Goal: Communication & Community: Share content

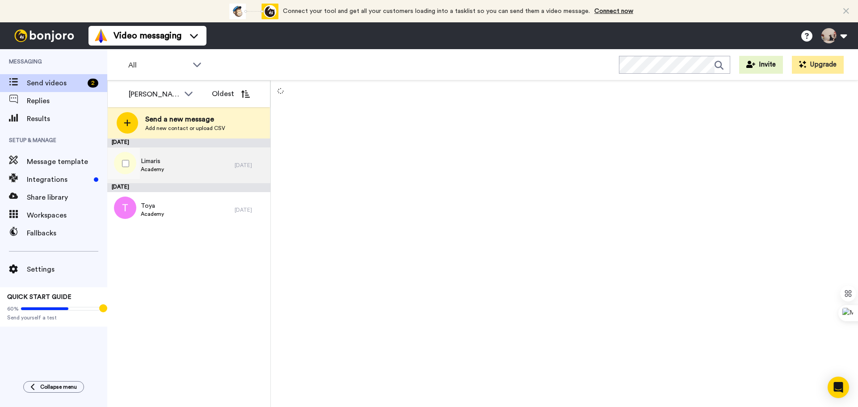
click at [160, 169] on span "Academy" at bounding box center [152, 169] width 23 height 7
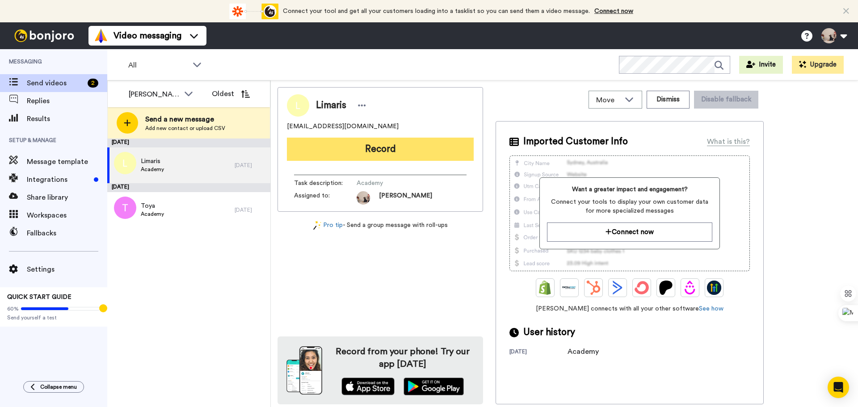
click at [352, 144] on button "Record" at bounding box center [380, 149] width 187 height 23
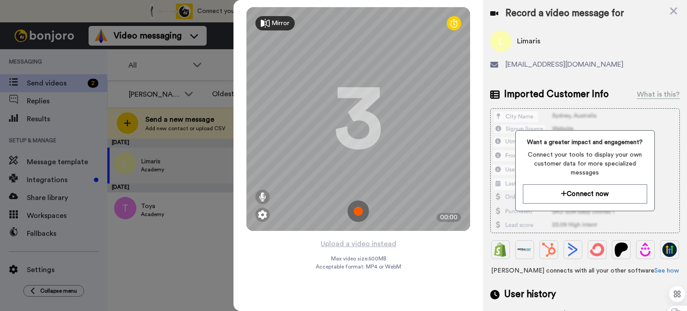
click at [359, 205] on img at bounding box center [357, 210] width 21 height 21
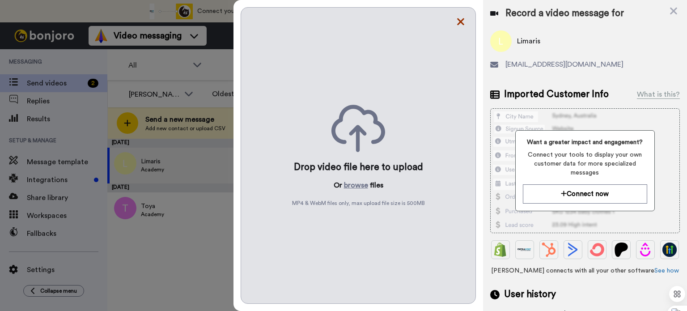
click at [456, 22] on icon at bounding box center [460, 21] width 9 height 11
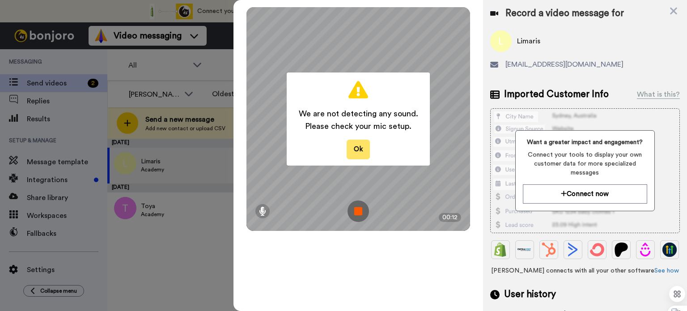
click at [361, 153] on button "Ok" at bounding box center [357, 148] width 23 height 19
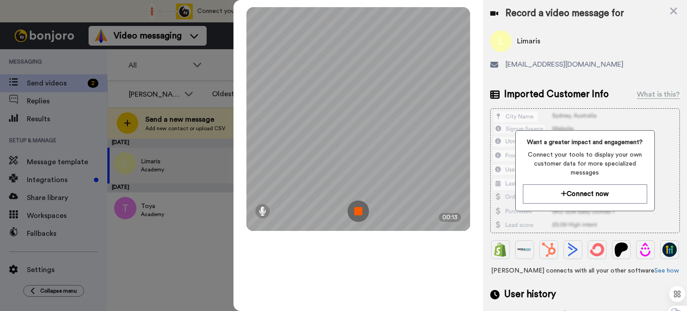
click at [358, 208] on img at bounding box center [357, 210] width 21 height 21
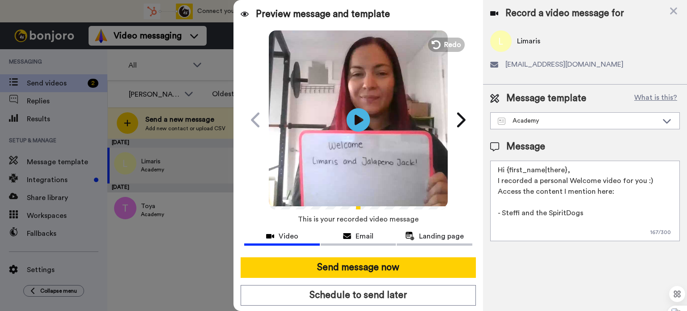
click at [359, 135] on icon "Play/Pause" at bounding box center [358, 119] width 24 height 42
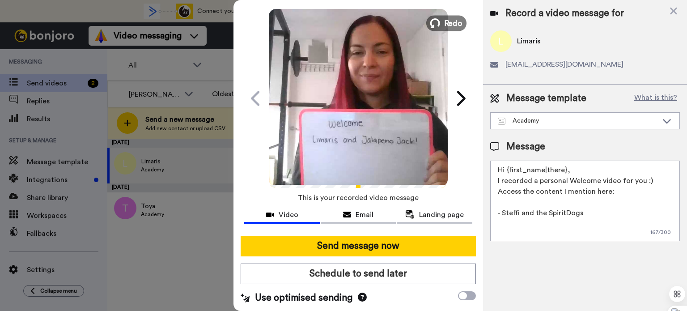
click at [451, 25] on span "Redo" at bounding box center [453, 23] width 19 height 12
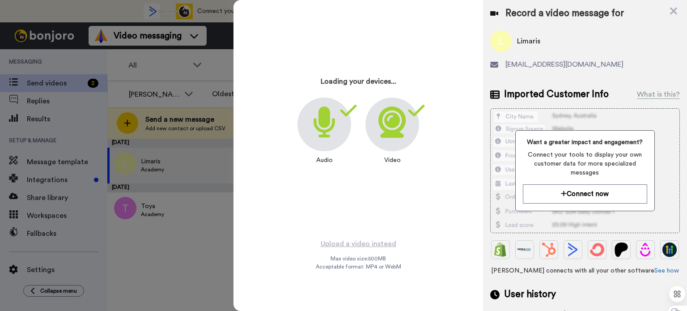
scroll to position [0, 0]
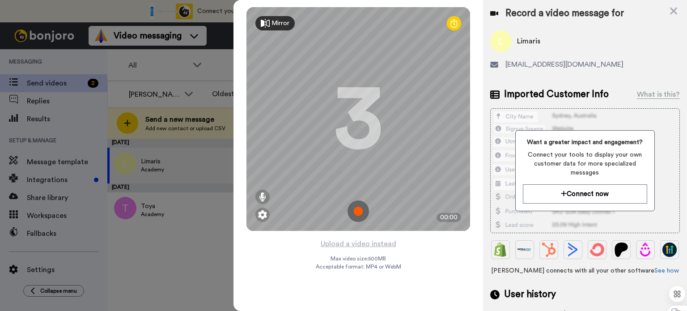
click at [361, 212] on img at bounding box center [357, 210] width 21 height 21
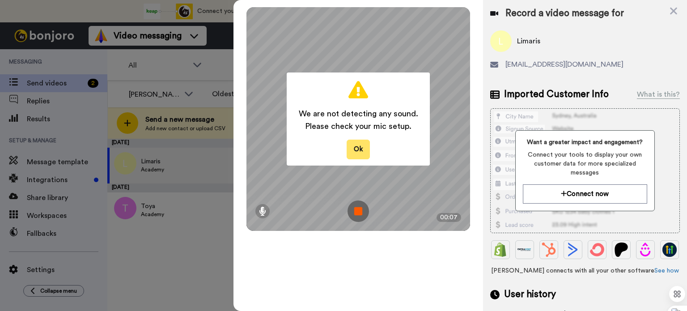
click at [360, 147] on button "Ok" at bounding box center [357, 148] width 23 height 19
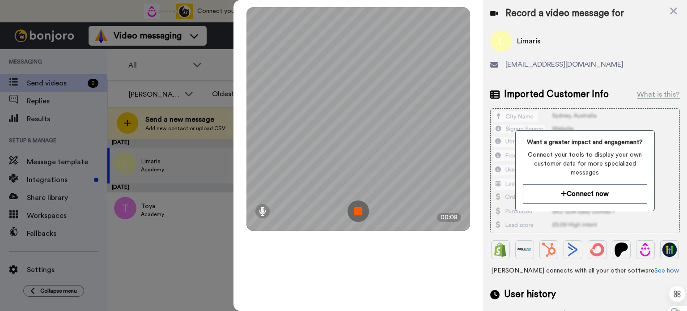
click at [359, 212] on img at bounding box center [357, 210] width 21 height 21
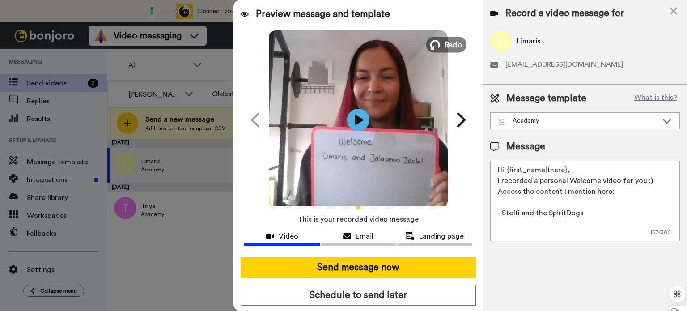
click at [452, 42] on span "Redo" at bounding box center [453, 44] width 19 height 12
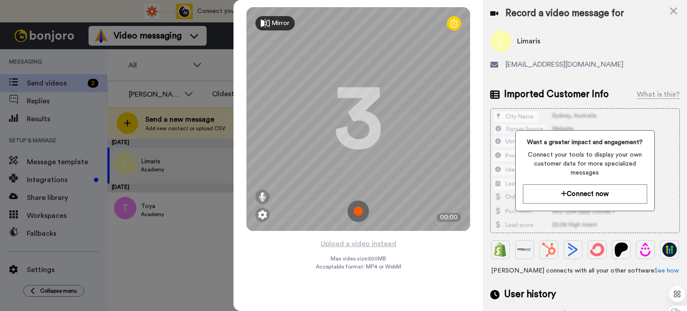
click at [358, 209] on img at bounding box center [357, 210] width 21 height 21
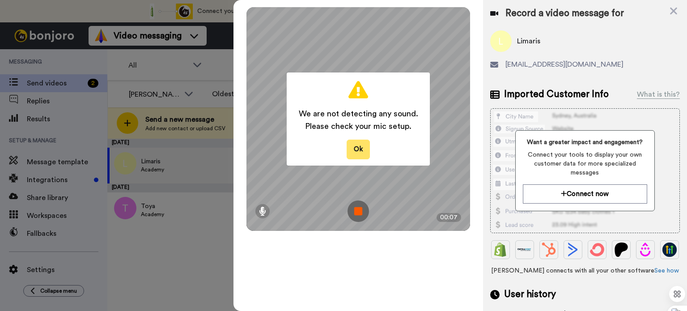
click at [359, 156] on button "Ok" at bounding box center [357, 148] width 23 height 19
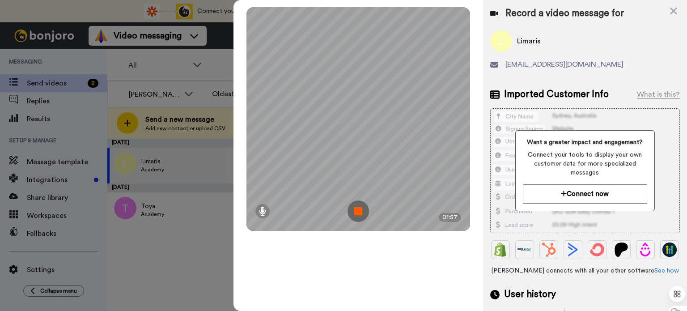
click at [354, 207] on img at bounding box center [357, 210] width 21 height 21
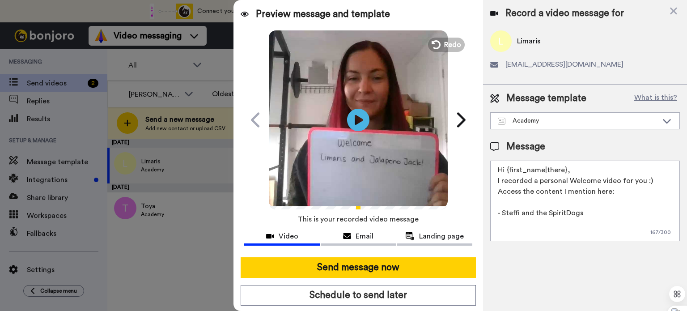
drag, startPoint x: 569, startPoint y: 169, endPoint x: 507, endPoint y: 169, distance: 62.1
click at [507, 169] on textarea "Hi {first_name|there}, I recorded a personal Welcome video for you :) Access th…" at bounding box center [585, 200] width 190 height 80
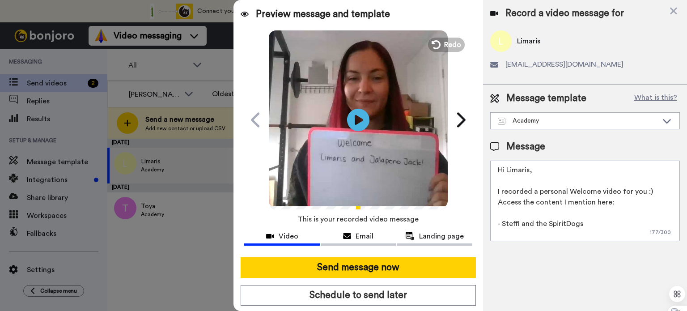
click at [367, 125] on video at bounding box center [358, 118] width 179 height 179
click at [654, 189] on textarea "Hi Limaris, I recorded a personal Welcome video for you :) Access the content I…" at bounding box center [585, 200] width 190 height 80
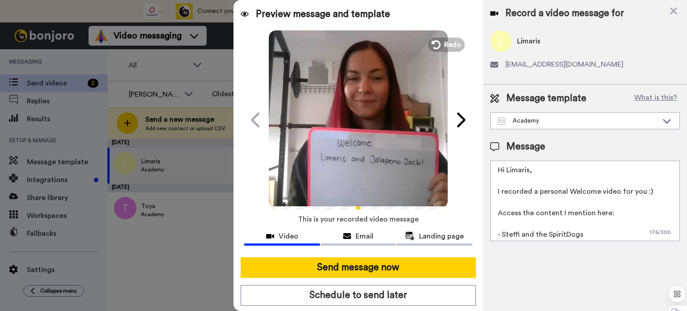
click at [599, 228] on textarea "Hi Limaris, I recorded a personal Welcome video for you :) Access the content I…" at bounding box center [585, 200] width 190 height 80
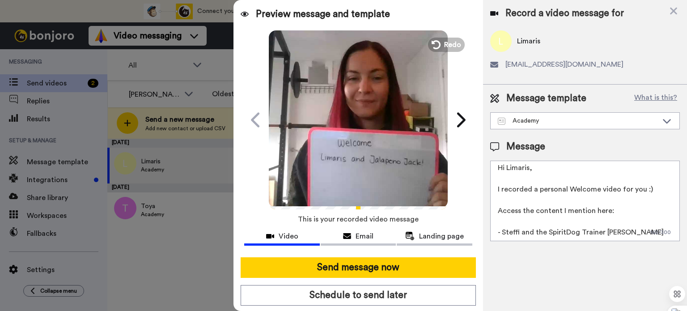
drag, startPoint x: 547, startPoint y: 231, endPoint x: 503, endPoint y: 236, distance: 43.6
click at [503, 236] on textarea "Hi Limaris, I recorded a personal Welcome video for you :) Access the content I…" at bounding box center [585, 200] width 190 height 80
click at [602, 218] on textarea "Hi Limaris, I recorded a personal Welcome video for you :) Access the content I…" at bounding box center [585, 200] width 190 height 80
paste textarea "[URL][DOMAIN_NAME]"
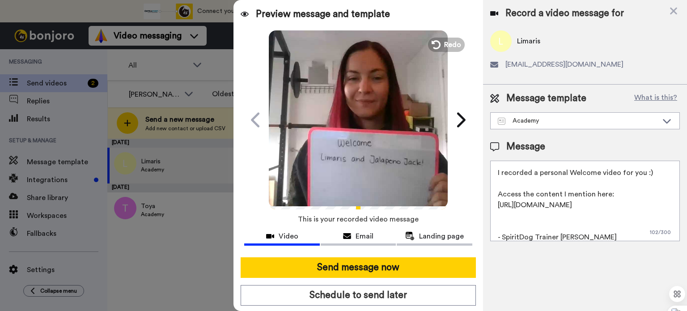
paste textarea "https://academy.spiritdogtraining.com/courses/house-manners/"
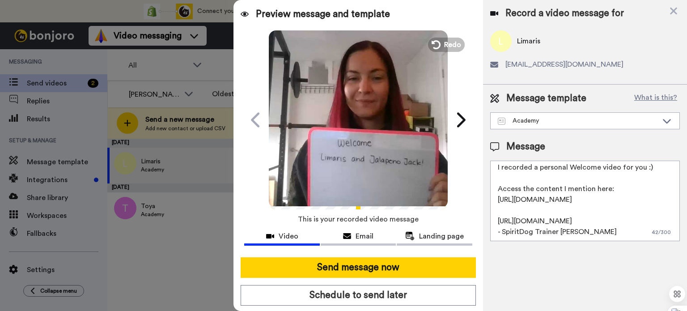
scroll to position [45, 0]
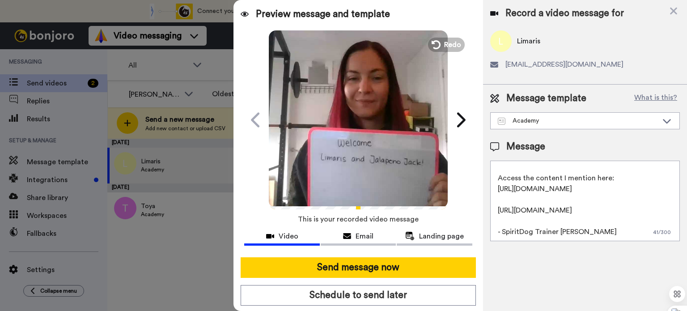
click at [612, 170] on textarea "Hi Limaris, I recorded a personal Welcome video for you :) Access the content I…" at bounding box center [585, 200] width 190 height 80
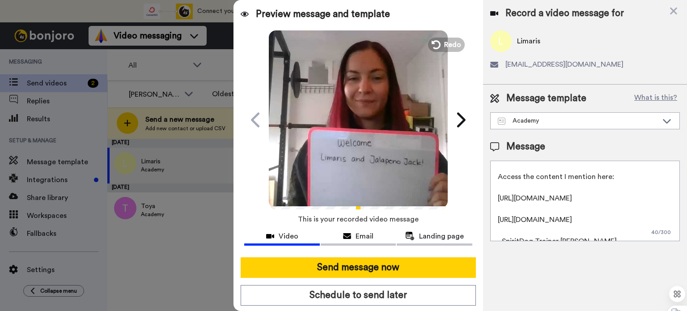
scroll to position [67, 0]
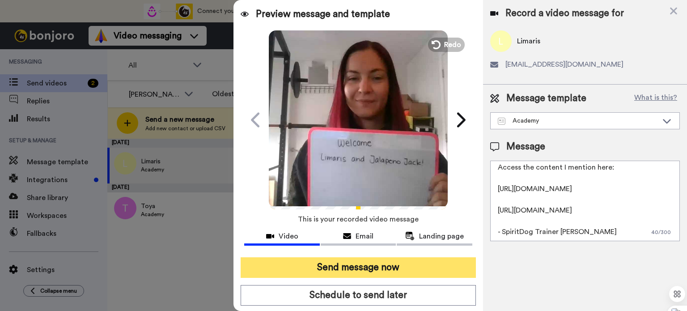
type textarea "Hi Limaris, I recorded a personal Welcome video for you :) Access the content I…"
click at [399, 266] on button "Send message now" at bounding box center [358, 267] width 235 height 21
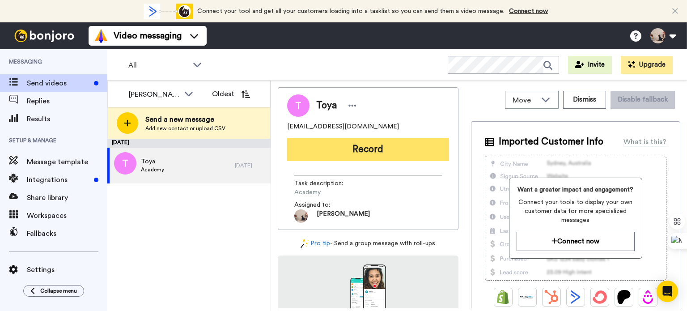
click at [363, 149] on button "Record" at bounding box center [368, 149] width 162 height 23
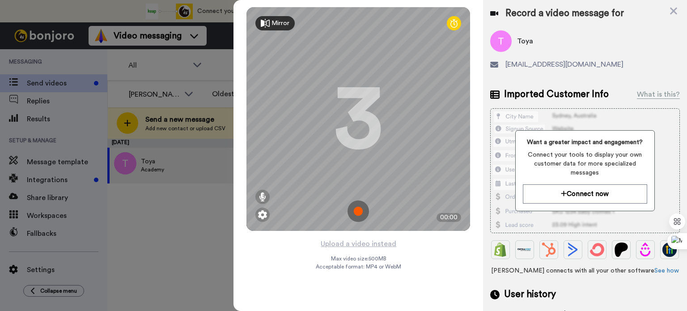
click at [361, 207] on img at bounding box center [357, 210] width 21 height 21
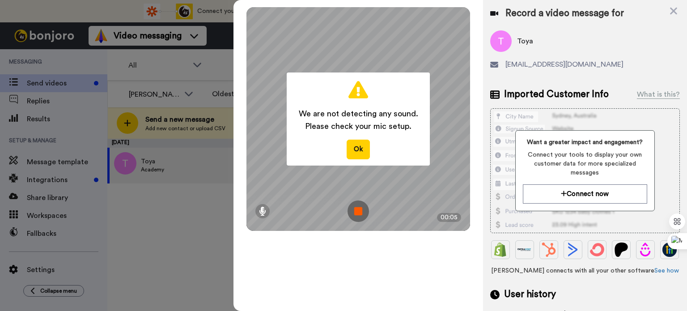
click at [361, 207] on img at bounding box center [357, 210] width 21 height 21
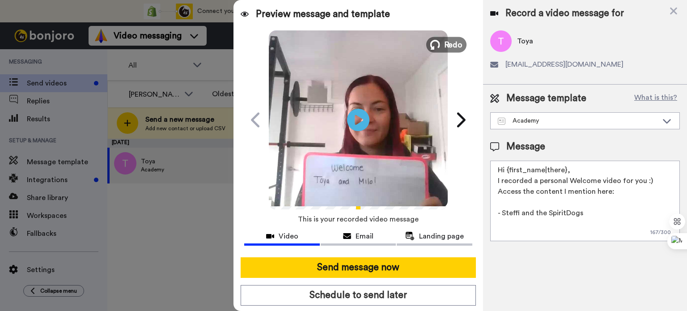
click at [444, 41] on span "Redo" at bounding box center [453, 44] width 19 height 12
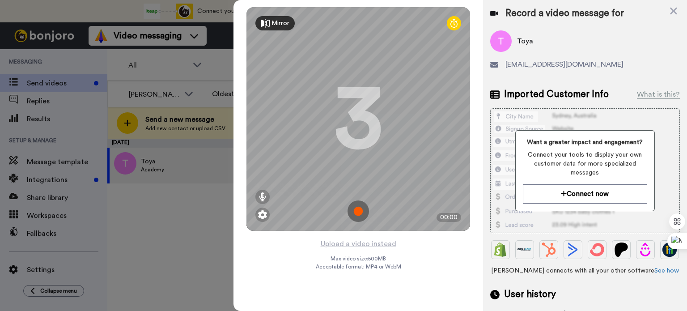
click at [359, 209] on img at bounding box center [357, 210] width 21 height 21
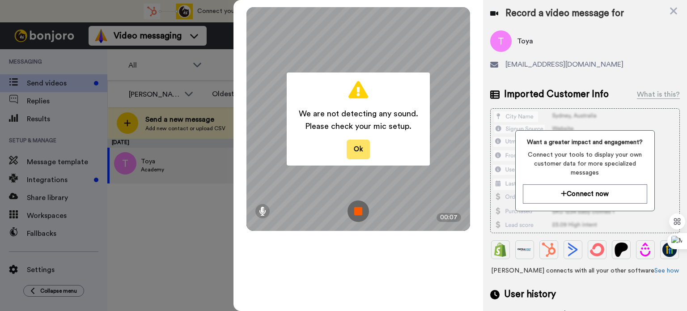
click at [364, 144] on button "Ok" at bounding box center [357, 148] width 23 height 19
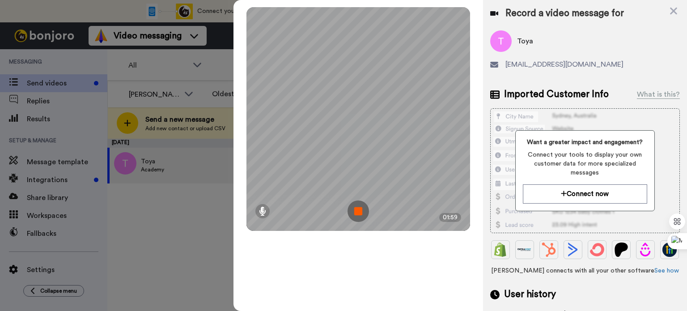
click at [358, 209] on img at bounding box center [357, 210] width 21 height 21
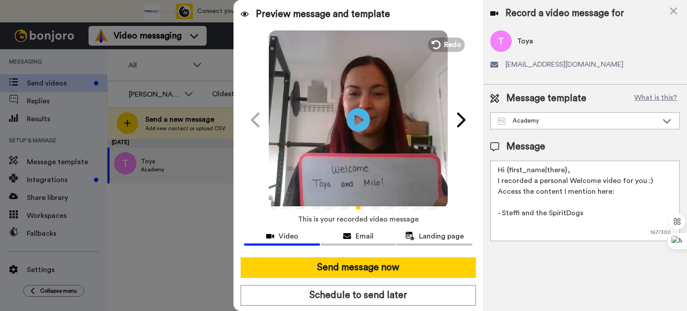
click at [365, 123] on icon at bounding box center [358, 120] width 24 height 24
click at [574, 167] on textarea "Hi {first_name|there}, I recorded a personal Welcome video for you :) Access th…" at bounding box center [585, 200] width 190 height 80
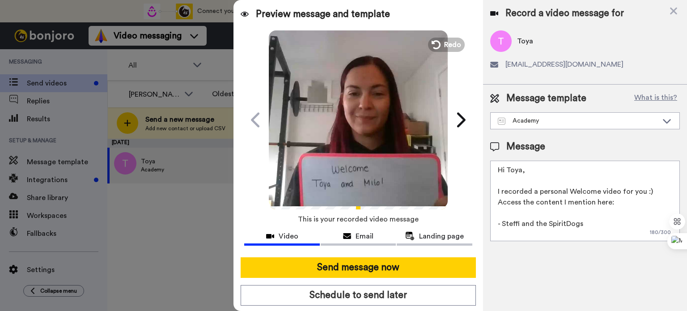
click at [658, 191] on textarea "Hi Toya, I recorded a personal Welcome video for you :) Access the content I me…" at bounding box center [585, 200] width 190 height 80
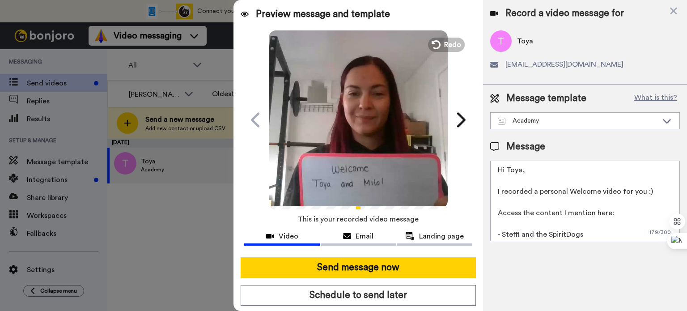
click at [647, 207] on textarea "Hi Toya, I recorded a personal Welcome video for you :) Access the content I me…" at bounding box center [585, 200] width 190 height 80
paste textarea "[URL][DOMAIN_NAME]"
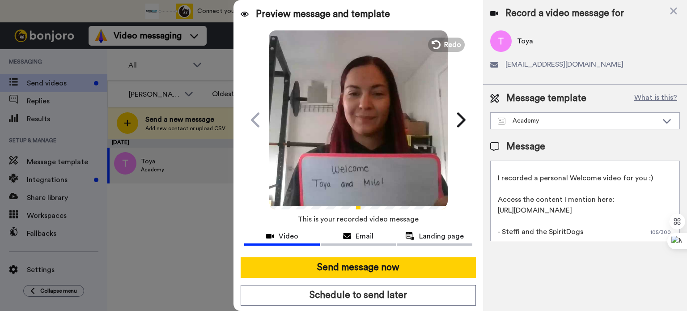
click at [598, 229] on textarea "Hi Toya, I recorded a personal Welcome video for you :) Access the content I me…" at bounding box center [585, 200] width 190 height 80
drag, startPoint x: 547, startPoint y: 231, endPoint x: 502, endPoint y: 233, distance: 44.8
click at [502, 233] on textarea "Hi Toya, I recorded a personal Welcome video for you :) Access the content I me…" at bounding box center [585, 200] width 190 height 80
click at [597, 219] on textarea "Hi Toya, I recorded a personal Welcome video for you :) Access the content I me…" at bounding box center [585, 200] width 190 height 80
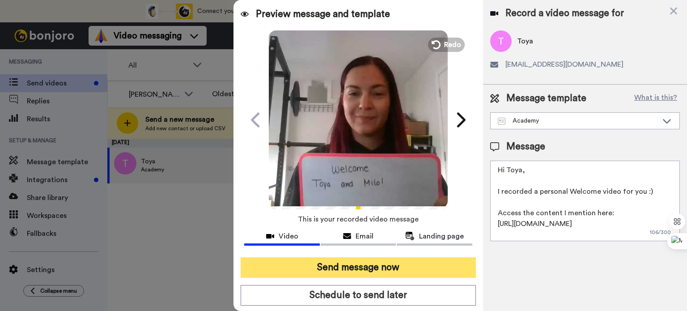
type textarea "Hi Toya, I recorded a personal Welcome video for you :) Access the content I me…"
click at [379, 266] on button "Send message now" at bounding box center [358, 267] width 235 height 21
